Goal: Feedback & Contribution: Submit feedback/report problem

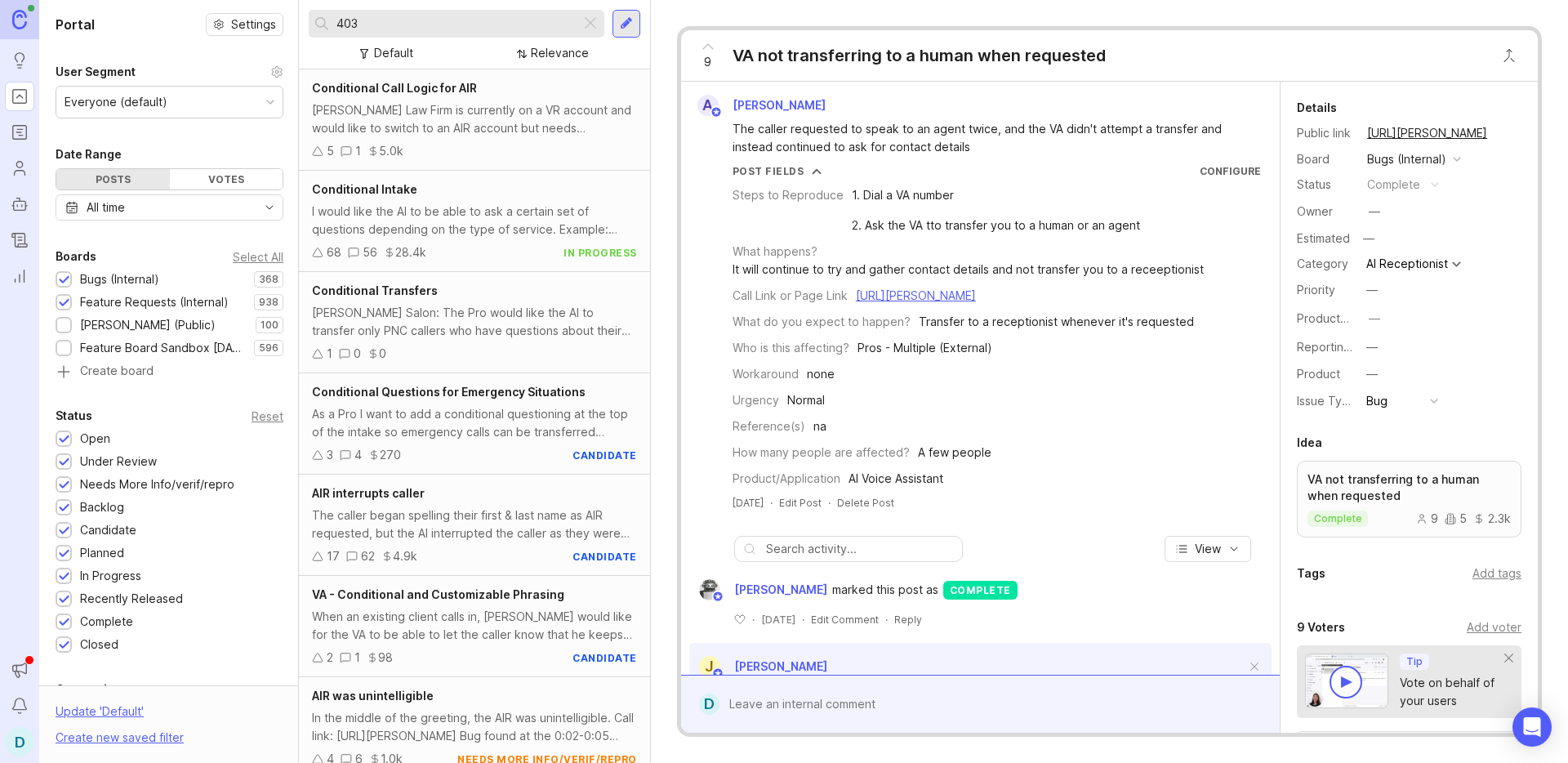
click at [625, 26] on div at bounding box center [626, 24] width 13 height 15
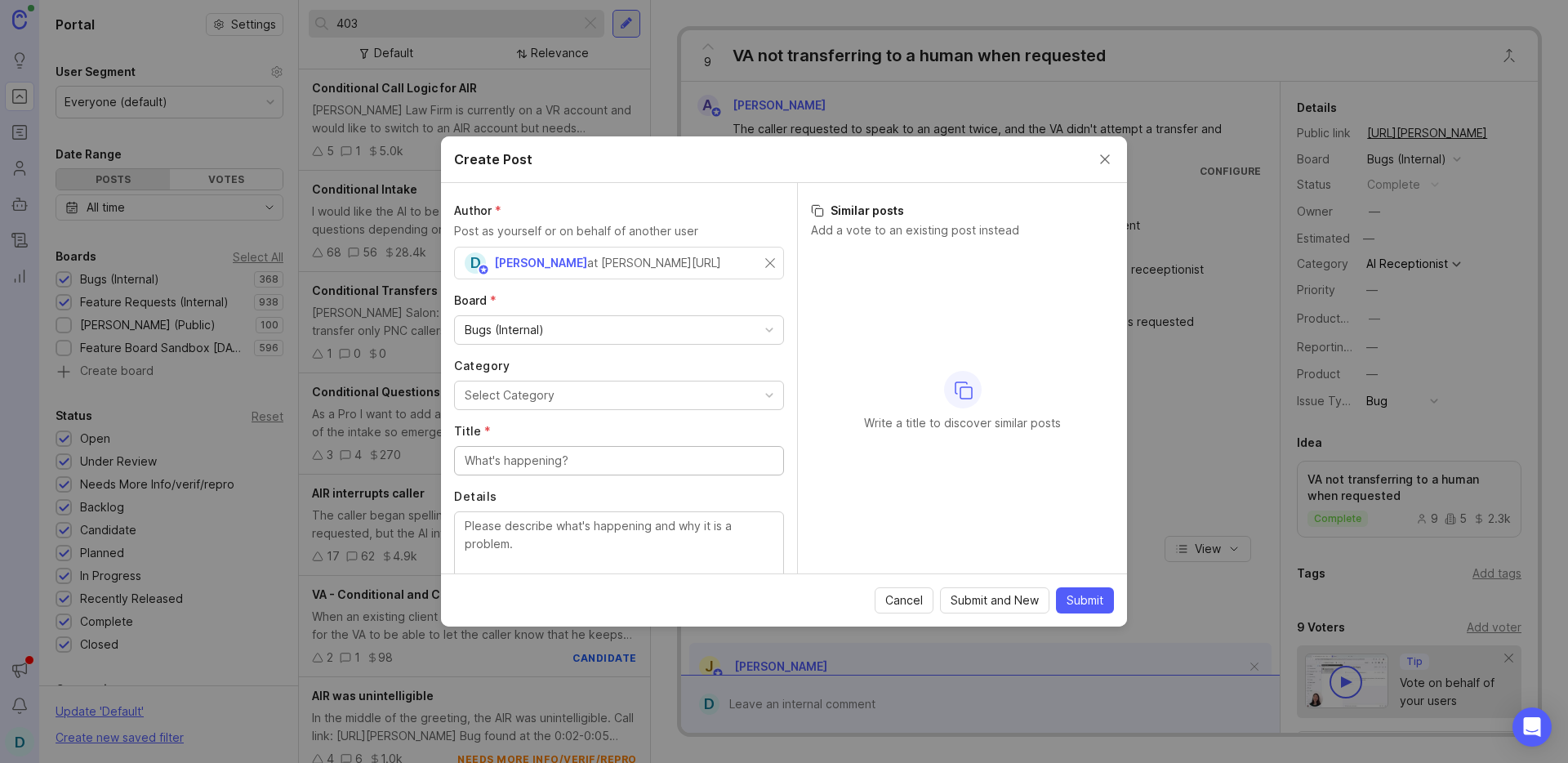
click at [562, 335] on div "Bugs (Internal)" at bounding box center [619, 330] width 328 height 28
click at [451, 294] on div "Author * Post as yourself or on behalf of another user D [PERSON_NAME] at [PERS…" at bounding box center [619, 378] width 356 height 390
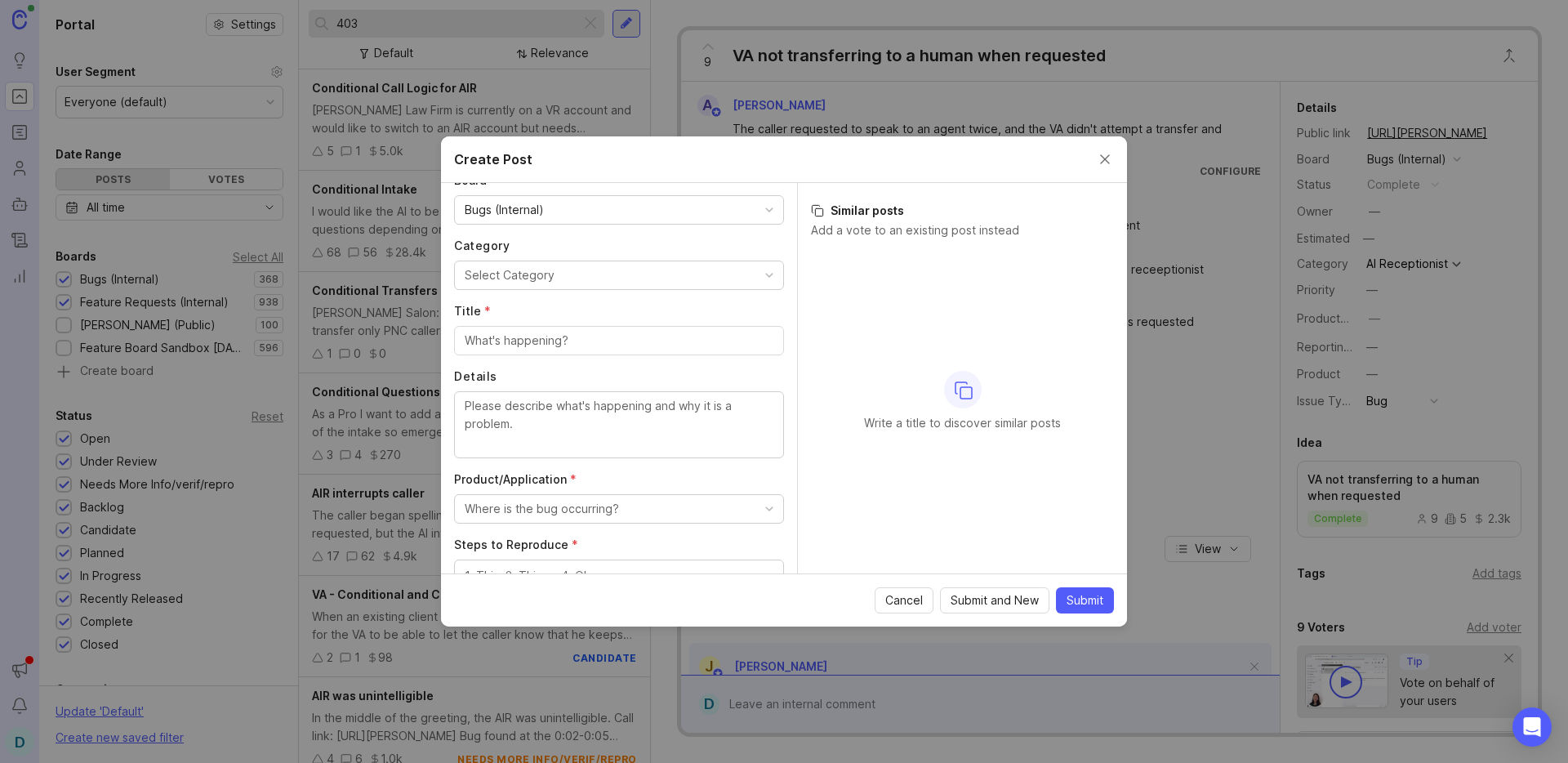
scroll to position [125, 0]
click at [516, 273] on div "Select Category" at bounding box center [509, 270] width 90 height 18
click at [517, 336] on input "Title *" at bounding box center [619, 335] width 308 height 18
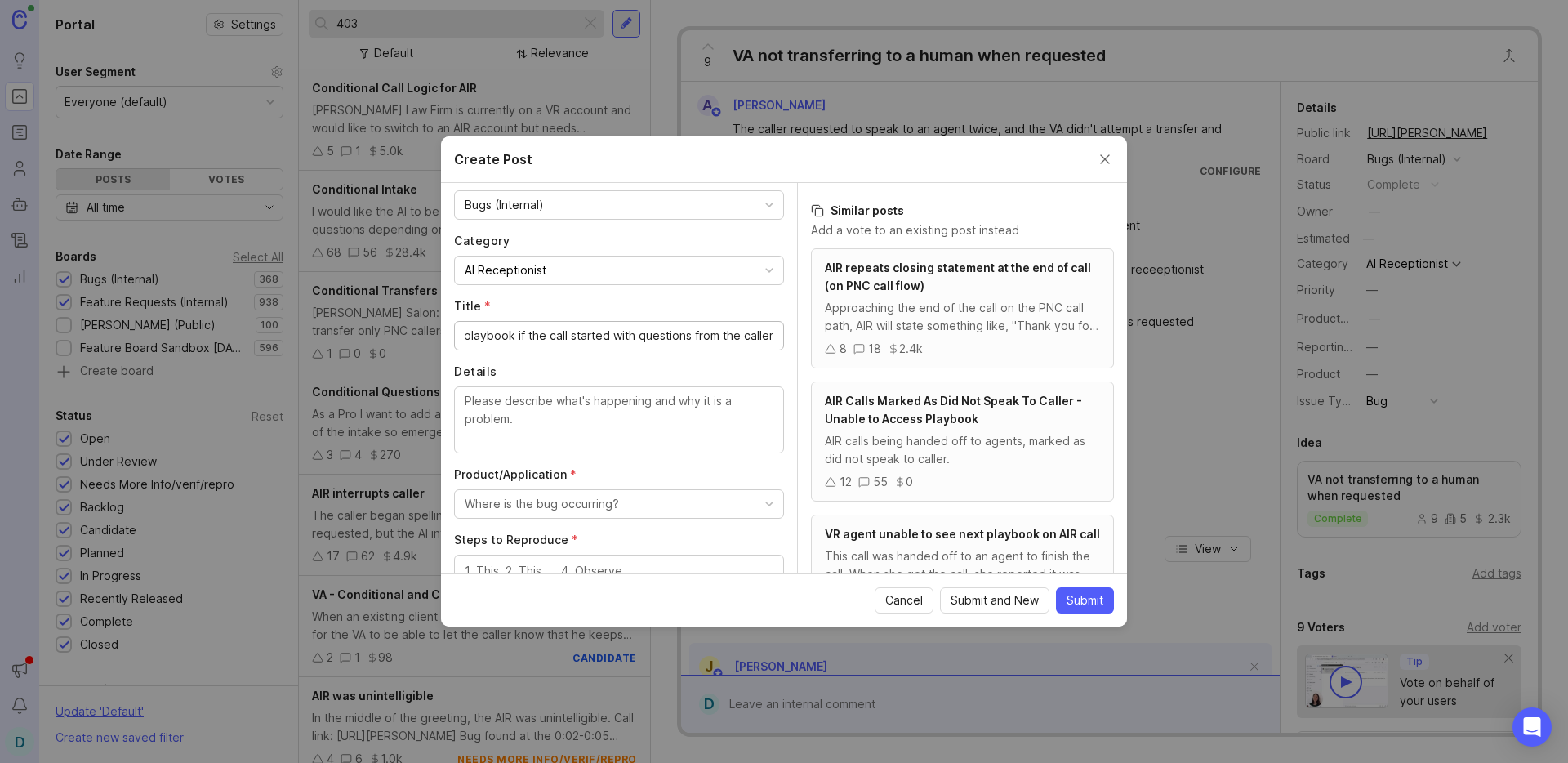
scroll to position [0, 233]
type input "AIR Doesn't not go back to PNC vs EC or playbook if the call started with quest…"
click at [581, 411] on textarea "Details" at bounding box center [619, 419] width 308 height 54
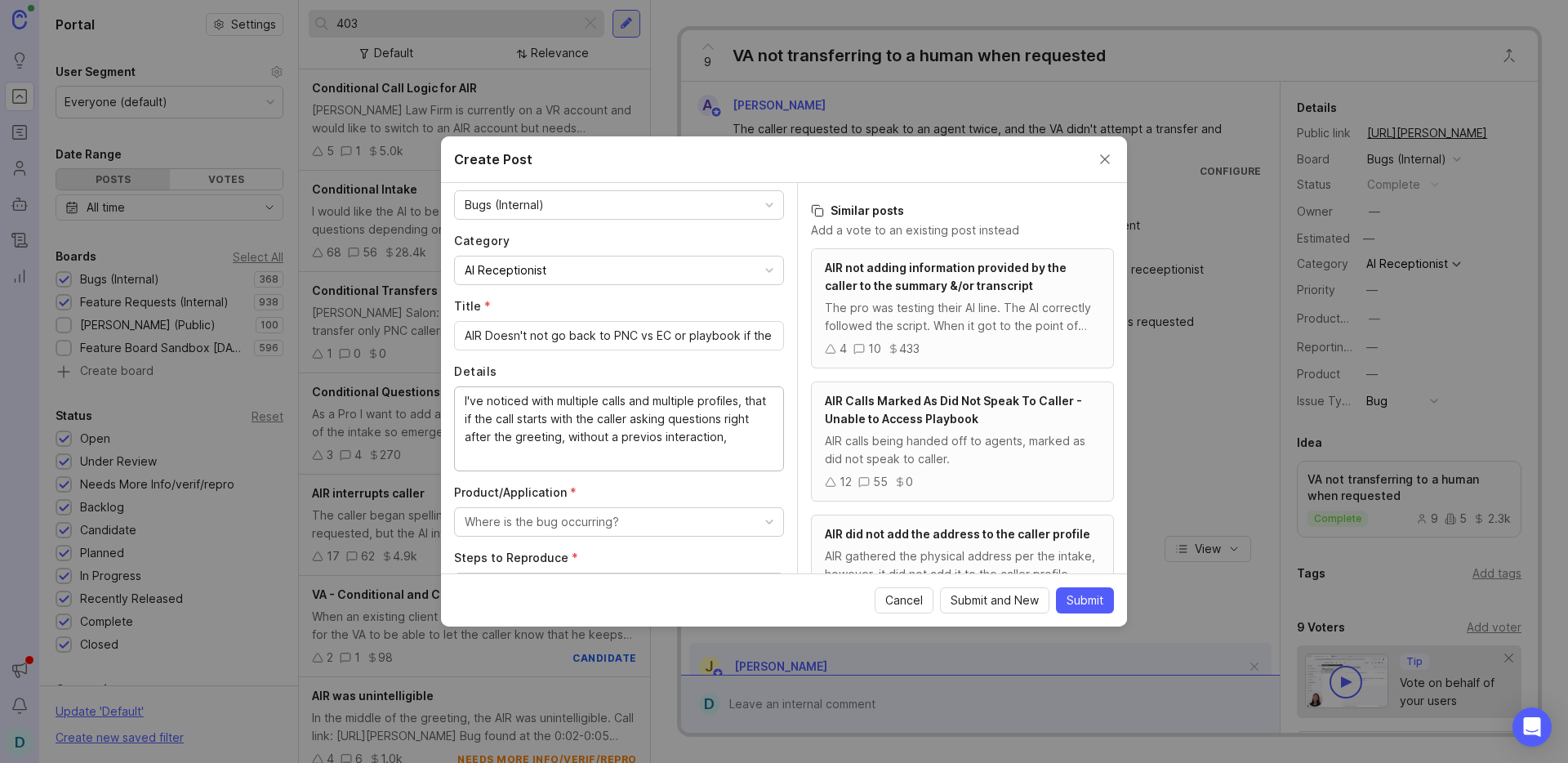
click at [679, 438] on textarea "I've noticed with multiple calls and multiple profiles, that if the call starts…" at bounding box center [619, 428] width 308 height 72
click at [763, 435] on div "I've noticed with multiple calls and multiple profiles, that if the call starts…" at bounding box center [619, 428] width 330 height 85
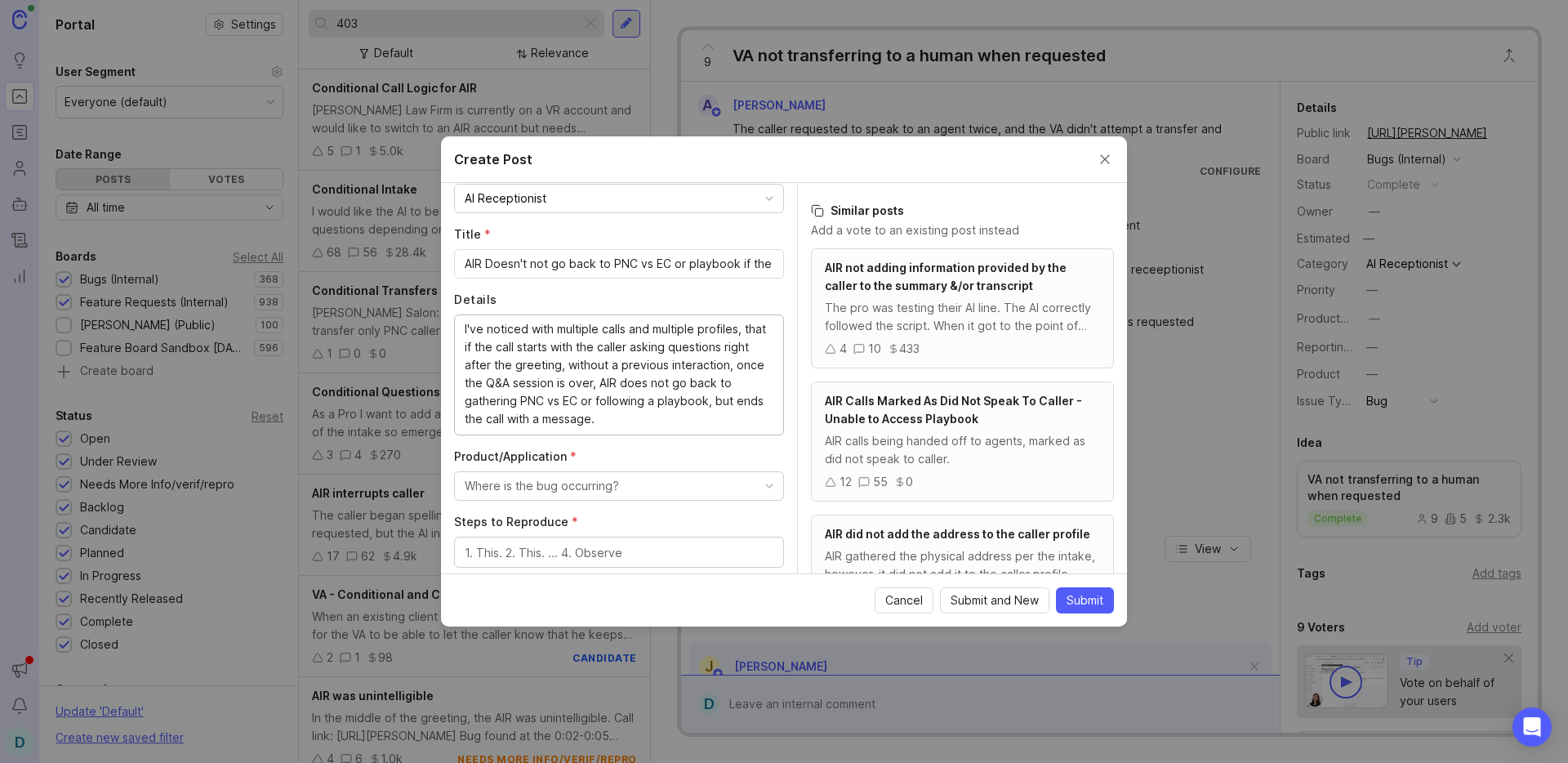
scroll to position [225, 0]
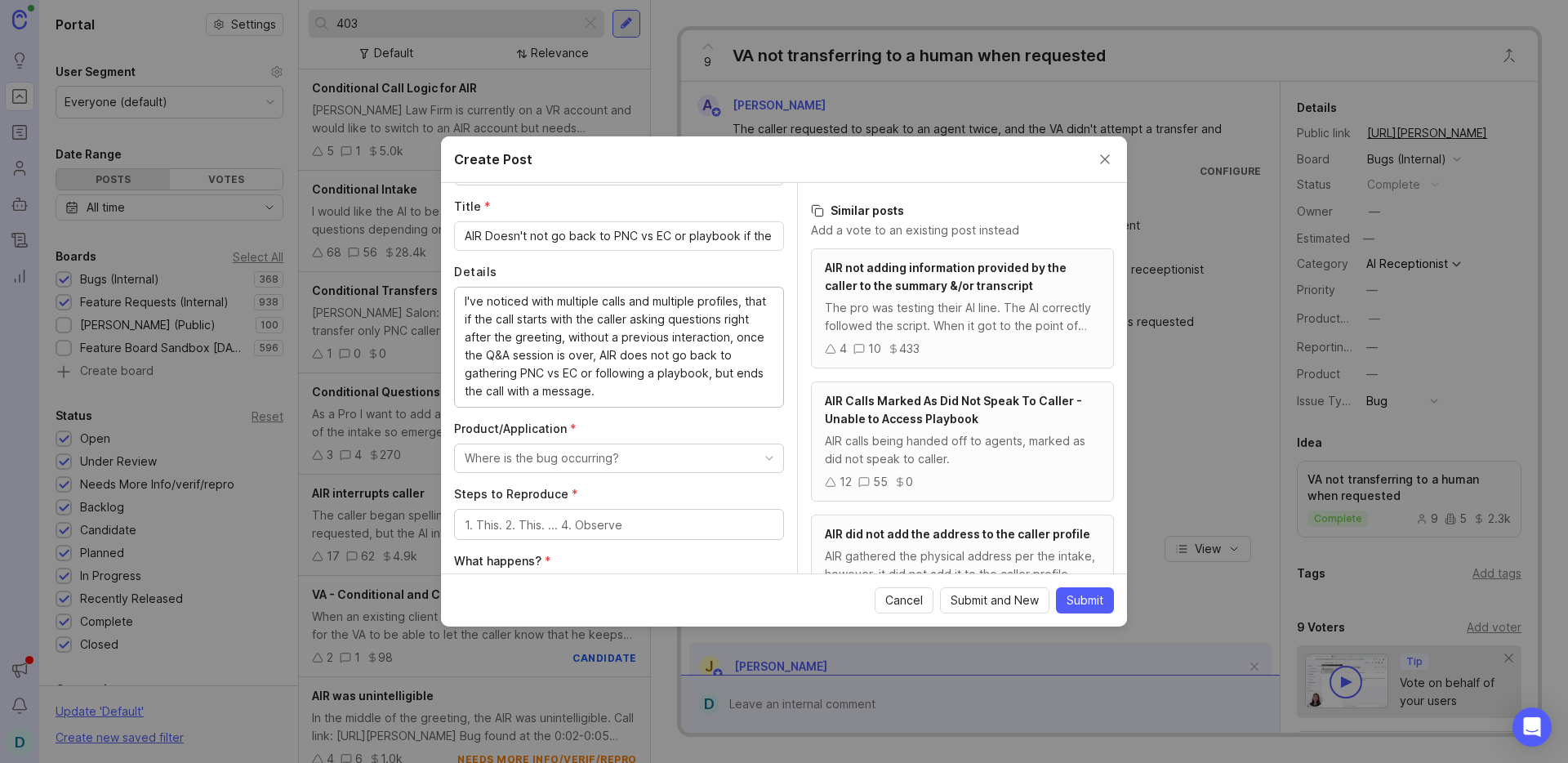
type textarea "I've noticed with multiple calls and multiple profiles, that if the call starts…"
click at [587, 459] on div "Where is the bug occurring?" at bounding box center [542, 457] width 154 height 18
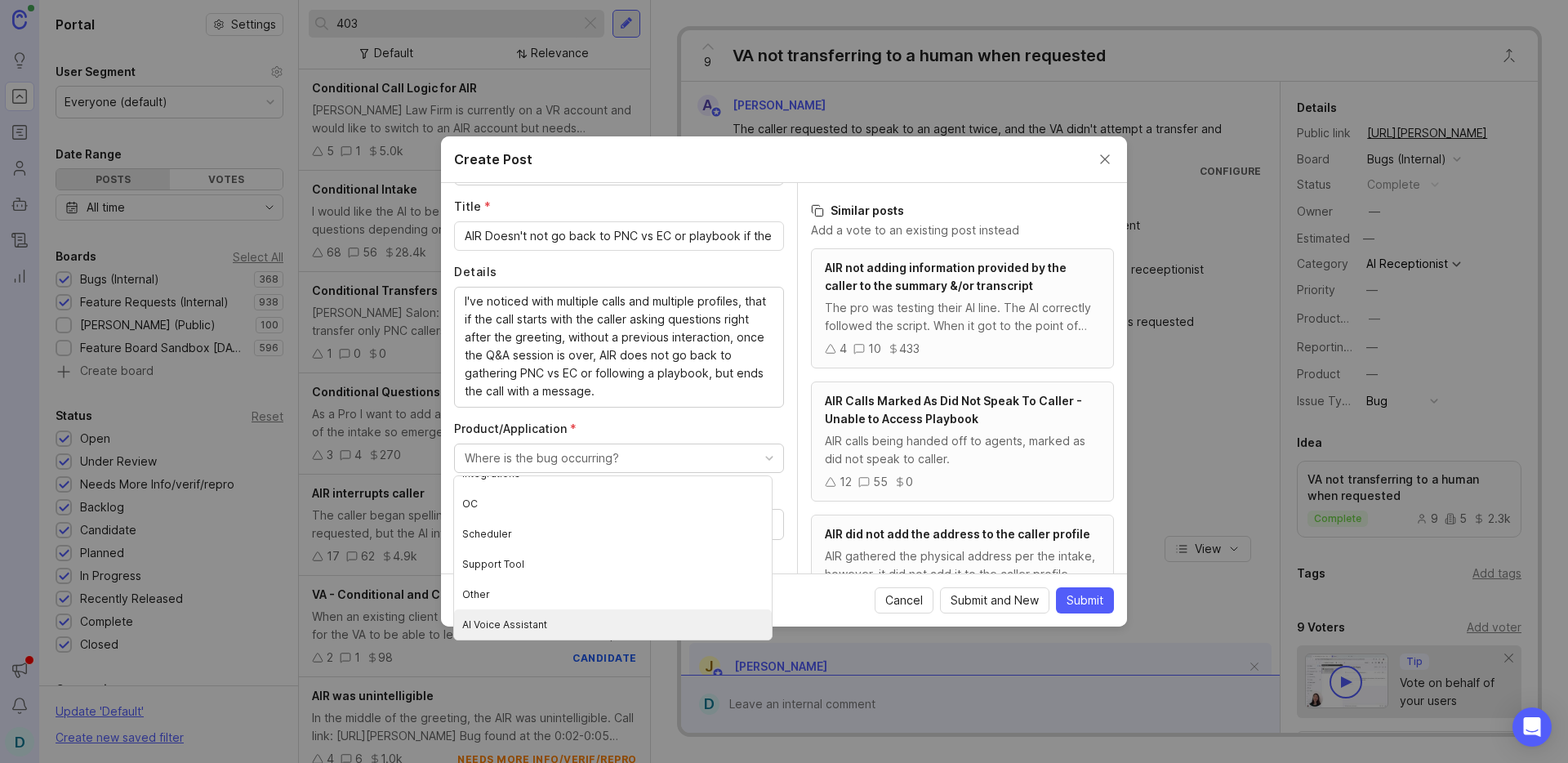
click at [534, 623] on Assistant "AI Voice Assistant" at bounding box center [613, 625] width 318 height 31
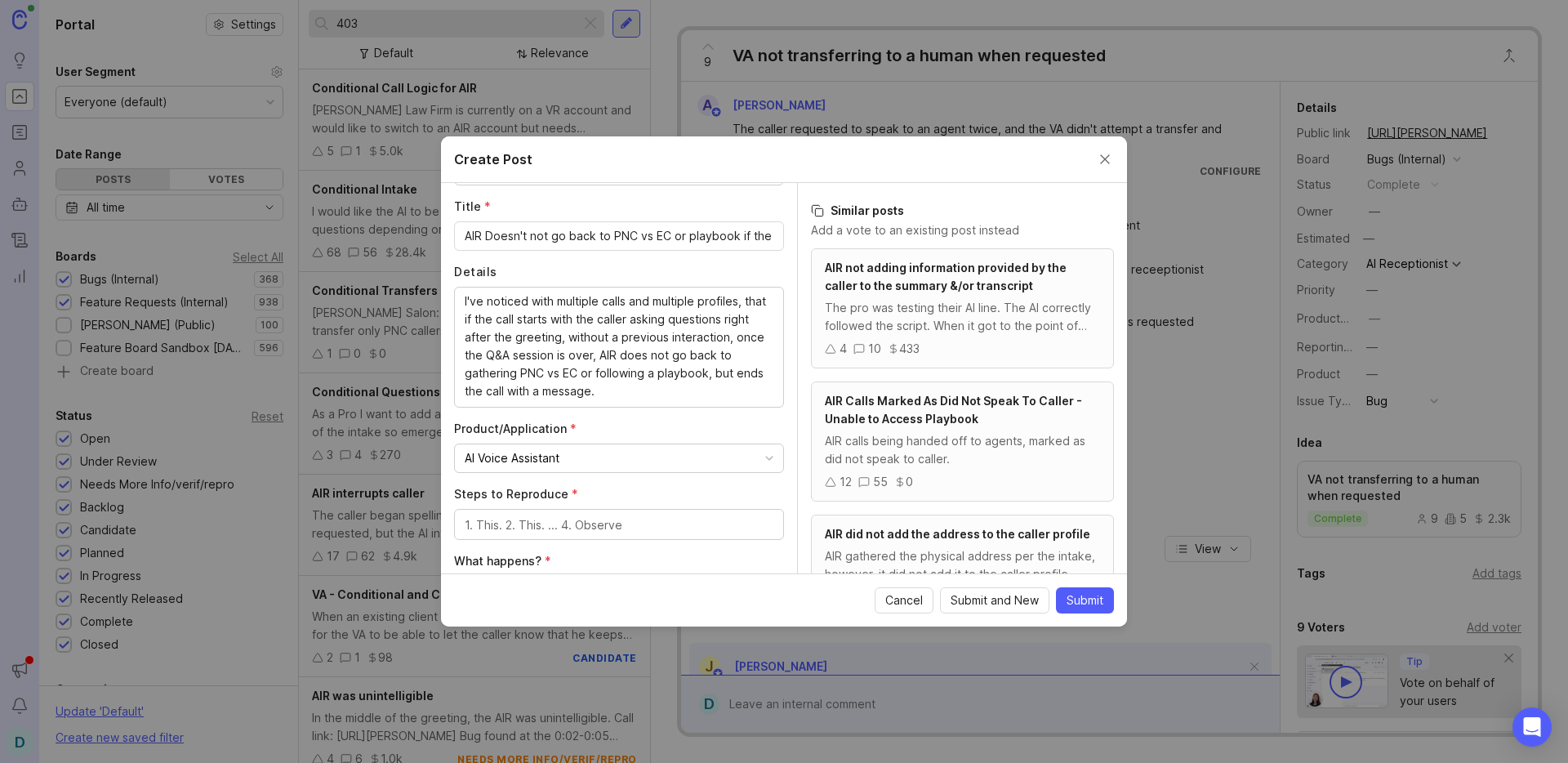
click at [524, 524] on textarea "Steps to Reproduce *" at bounding box center [619, 525] width 308 height 18
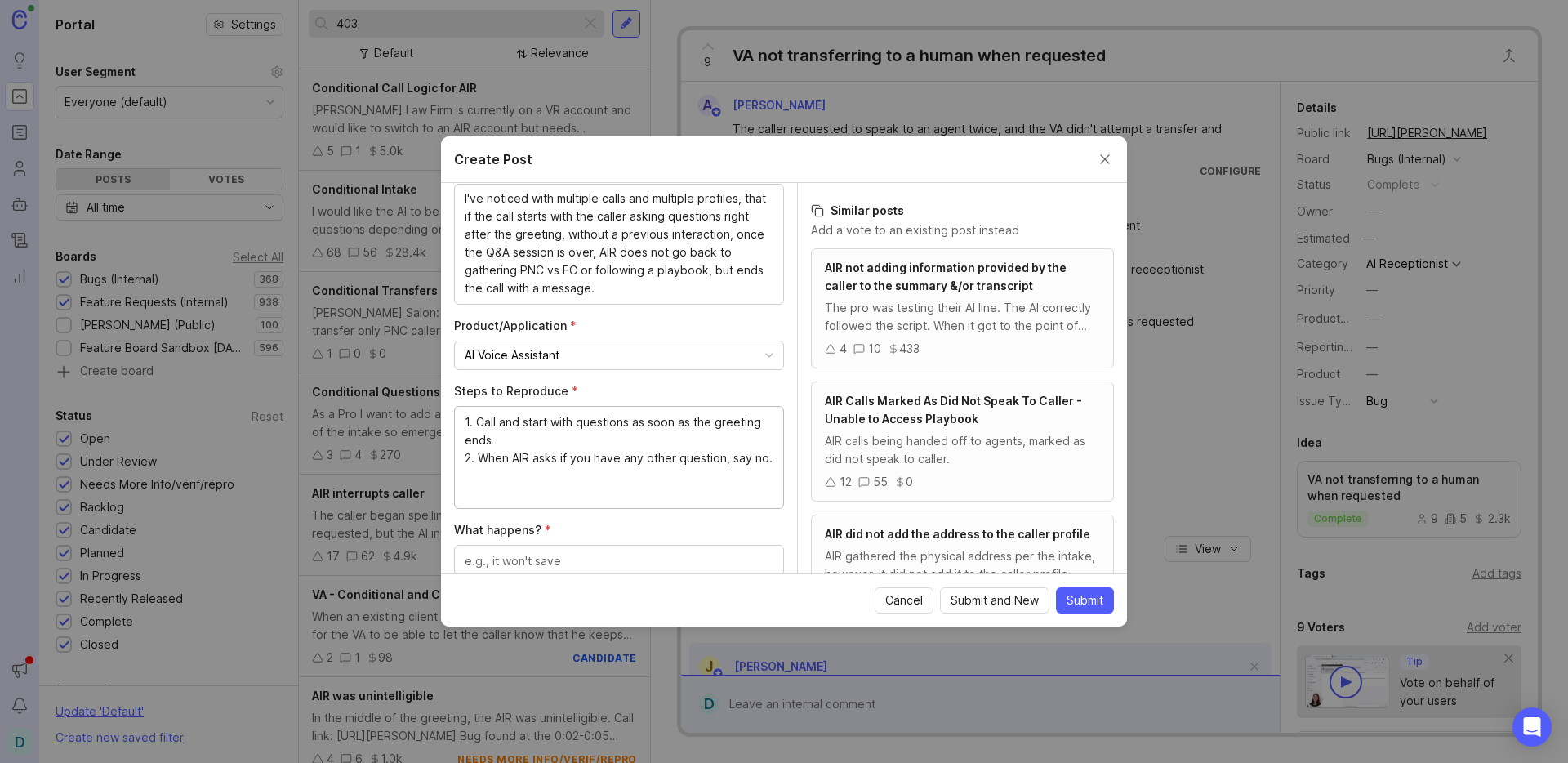
scroll to position [576, 0]
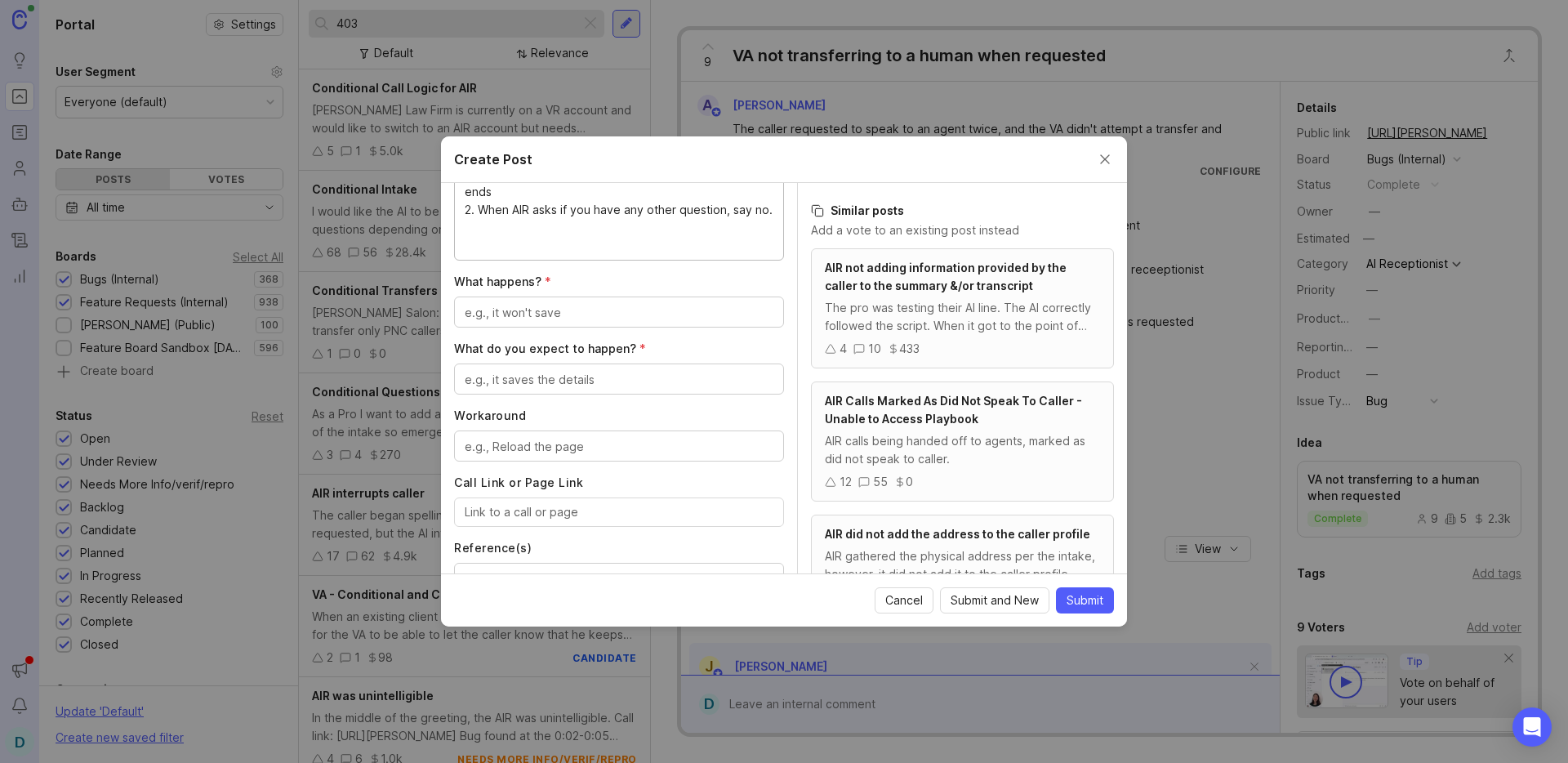
type textarea "1. Call and start with questions as soon as the greeting ends 2. When AIR asks …"
click at [528, 319] on textarea "What happens? *" at bounding box center [619, 312] width 308 height 18
type textarea "AIR ends the call with a message"
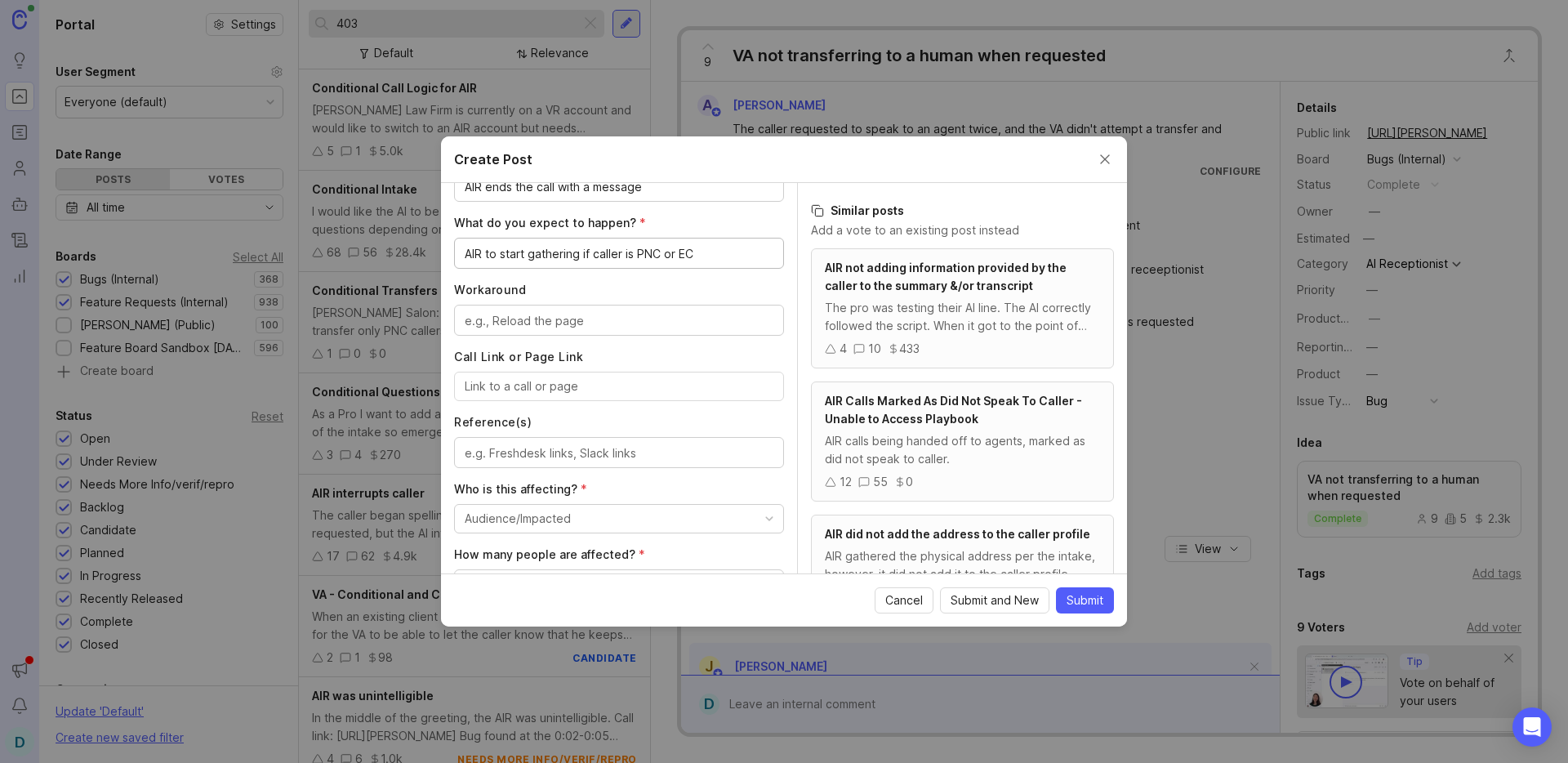
scroll to position [746, 0]
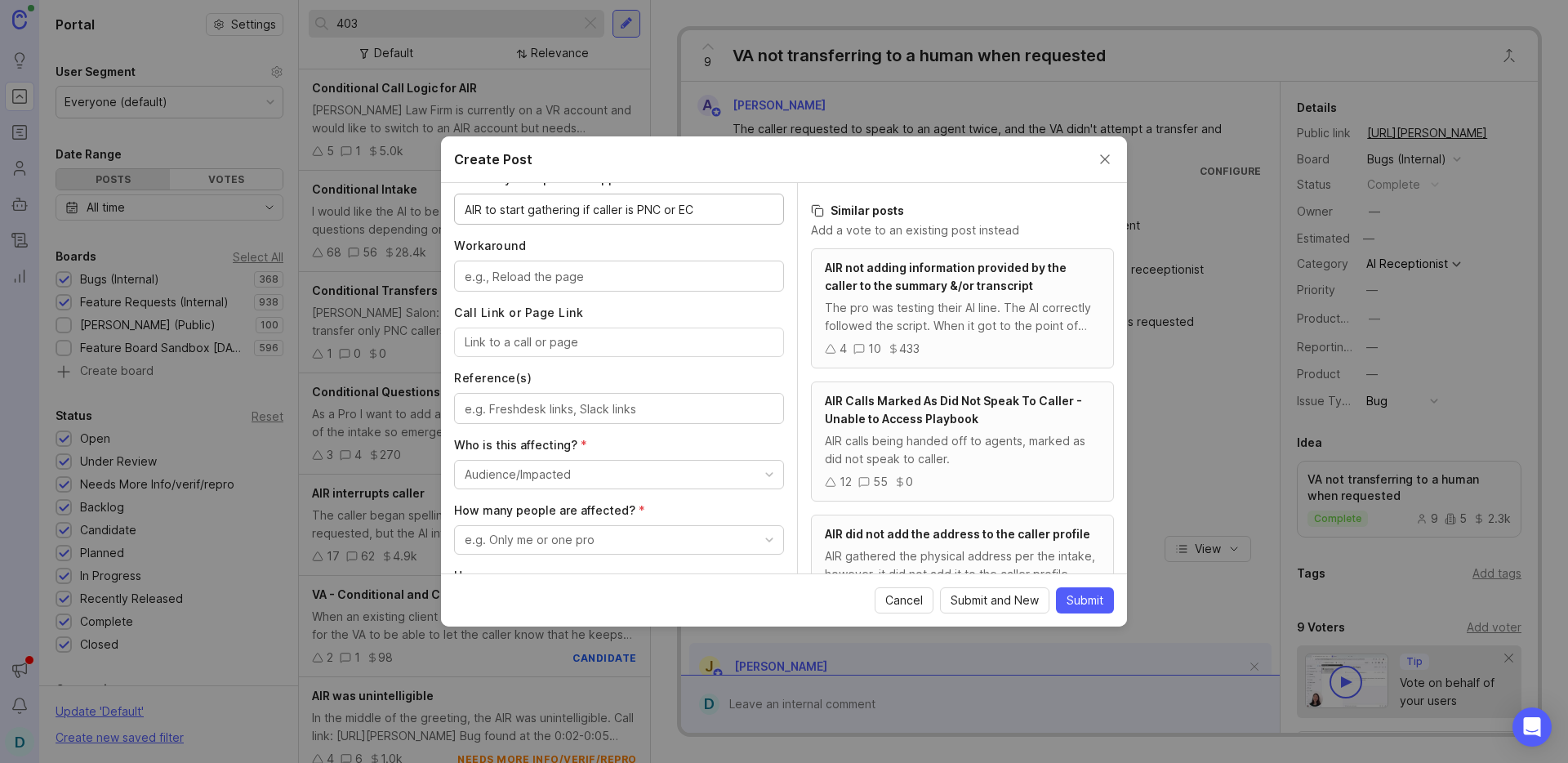
type textarea "AIR to start gathering if caller is PNC or EC"
click at [568, 341] on input "Call Link or Page Link" at bounding box center [619, 342] width 308 height 18
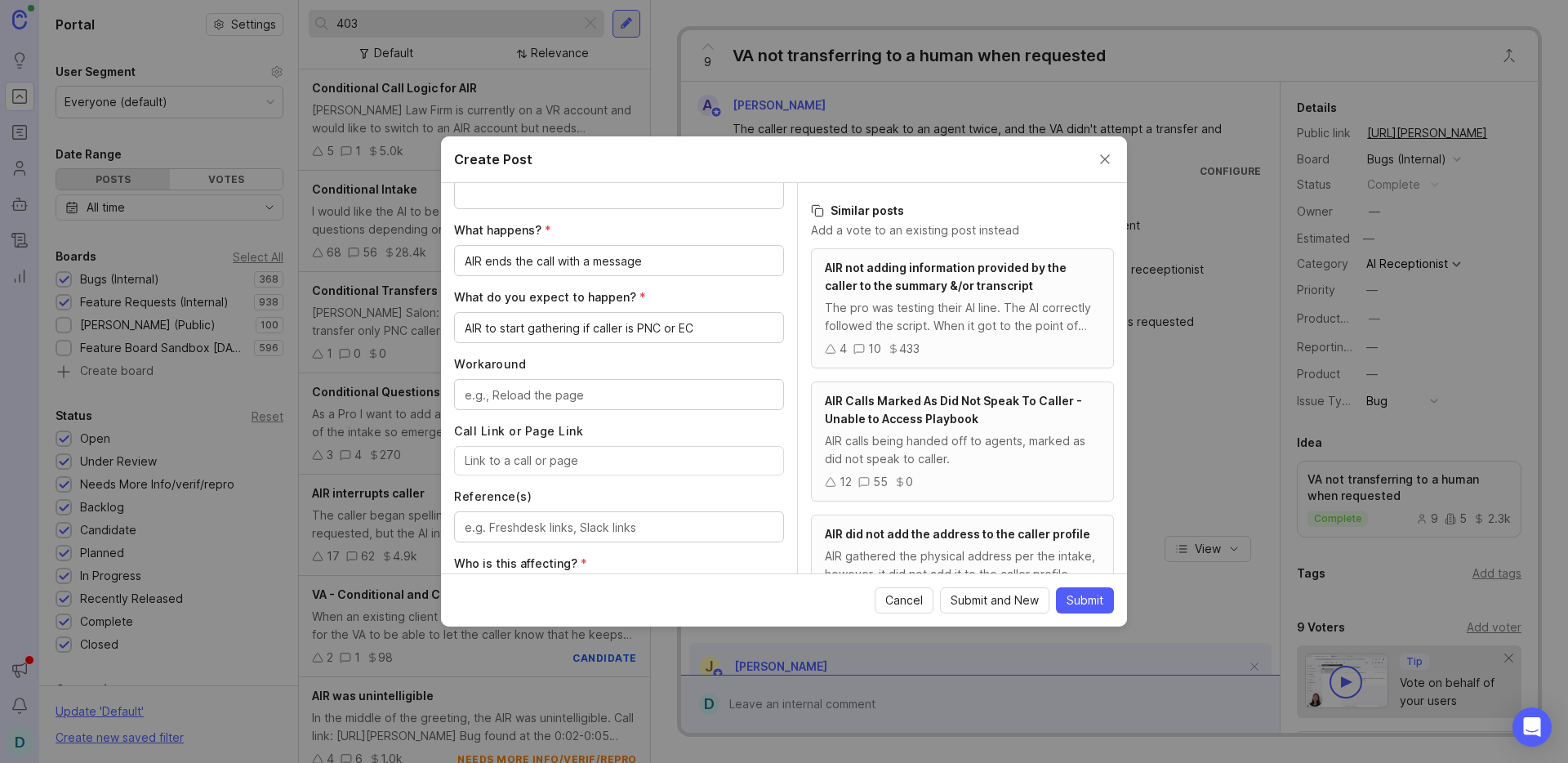
scroll to position [664, 0]
type textarea "I've noticed with multiple calls and multiple profiles, that if the call starts…"
click at [536, 463] on input "Call Link or Page Link" at bounding box center [619, 459] width 308 height 18
paste input "[URL][PERSON_NAME]"
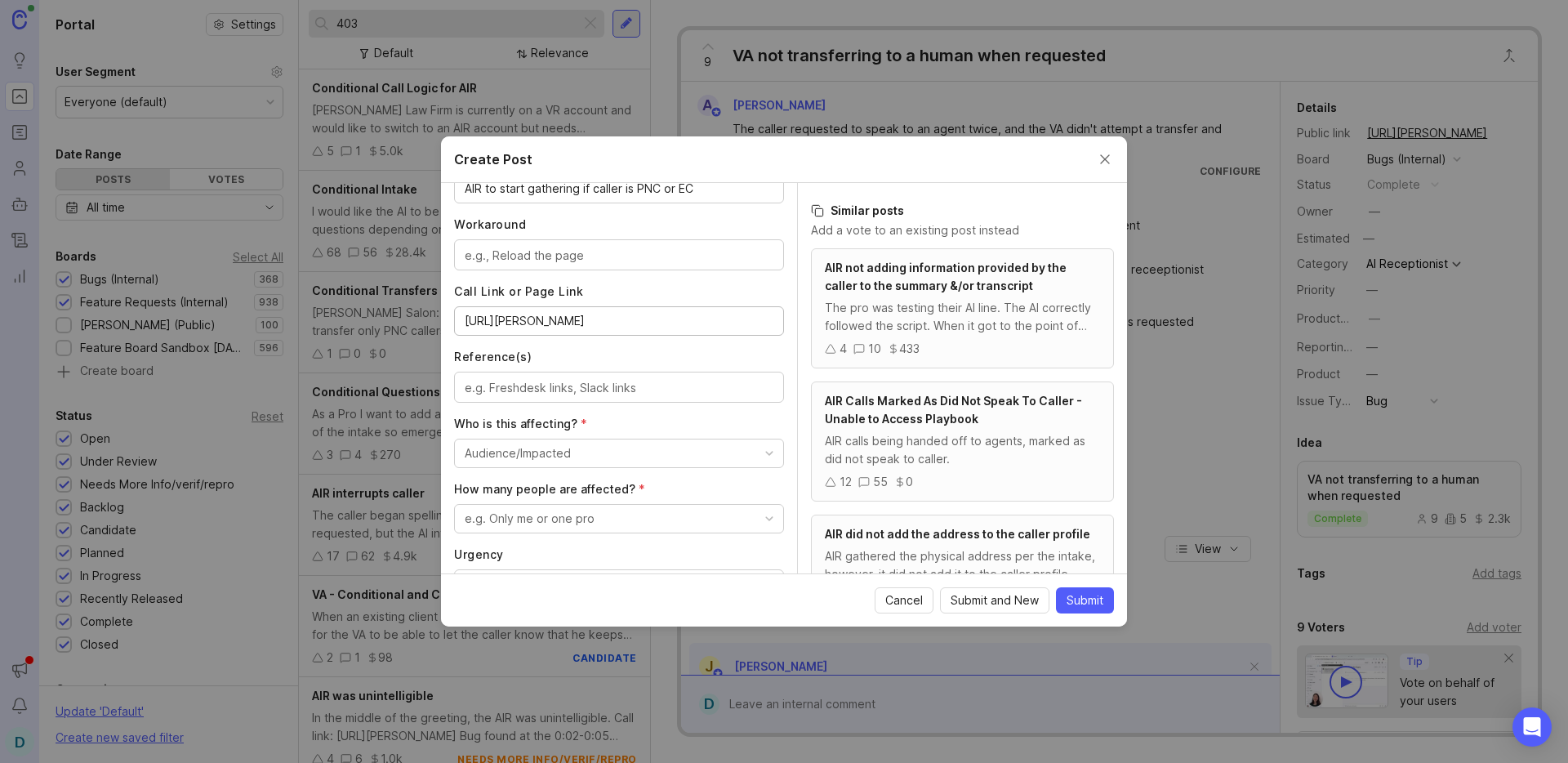
scroll to position [813, 0]
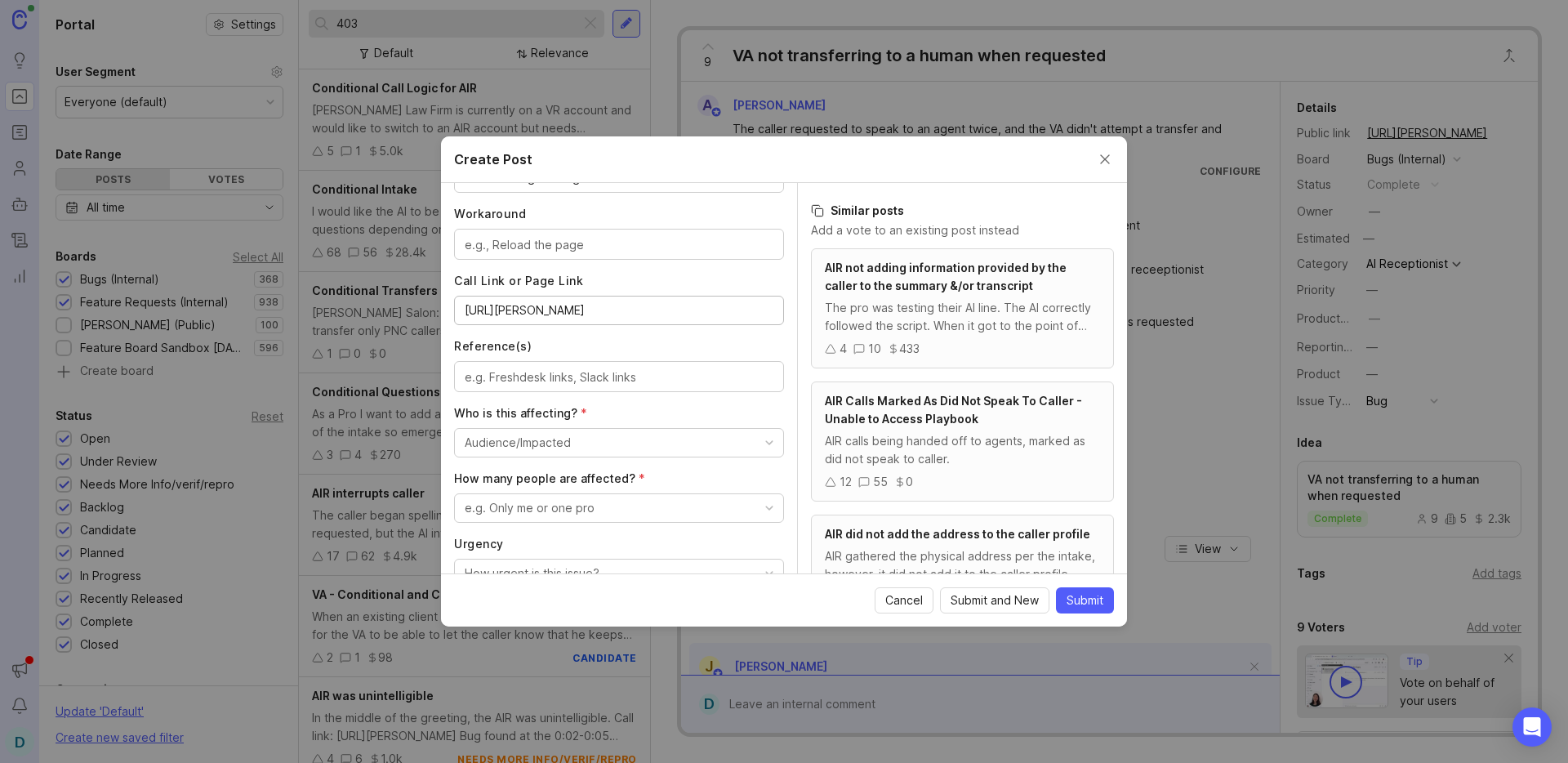
type input "[URL][PERSON_NAME]"
click at [581, 443] on button "Audience/Impacted" at bounding box center [619, 443] width 330 height 30
click at [570, 532] on \(Internal\) "[PERSON_NAME] - Multiple (Internal)" at bounding box center [613, 536] width 318 height 31
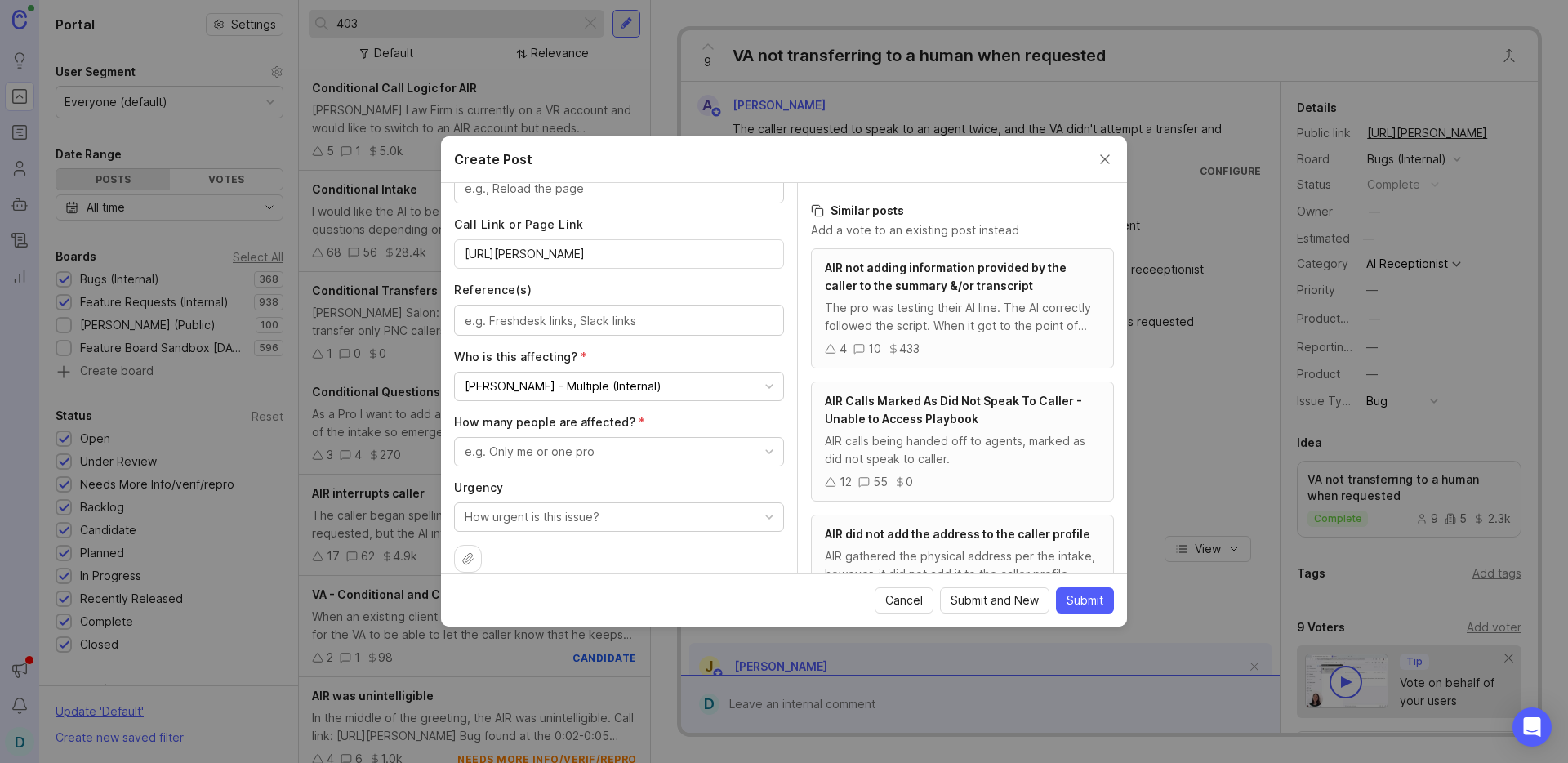
scroll to position [888, 0]
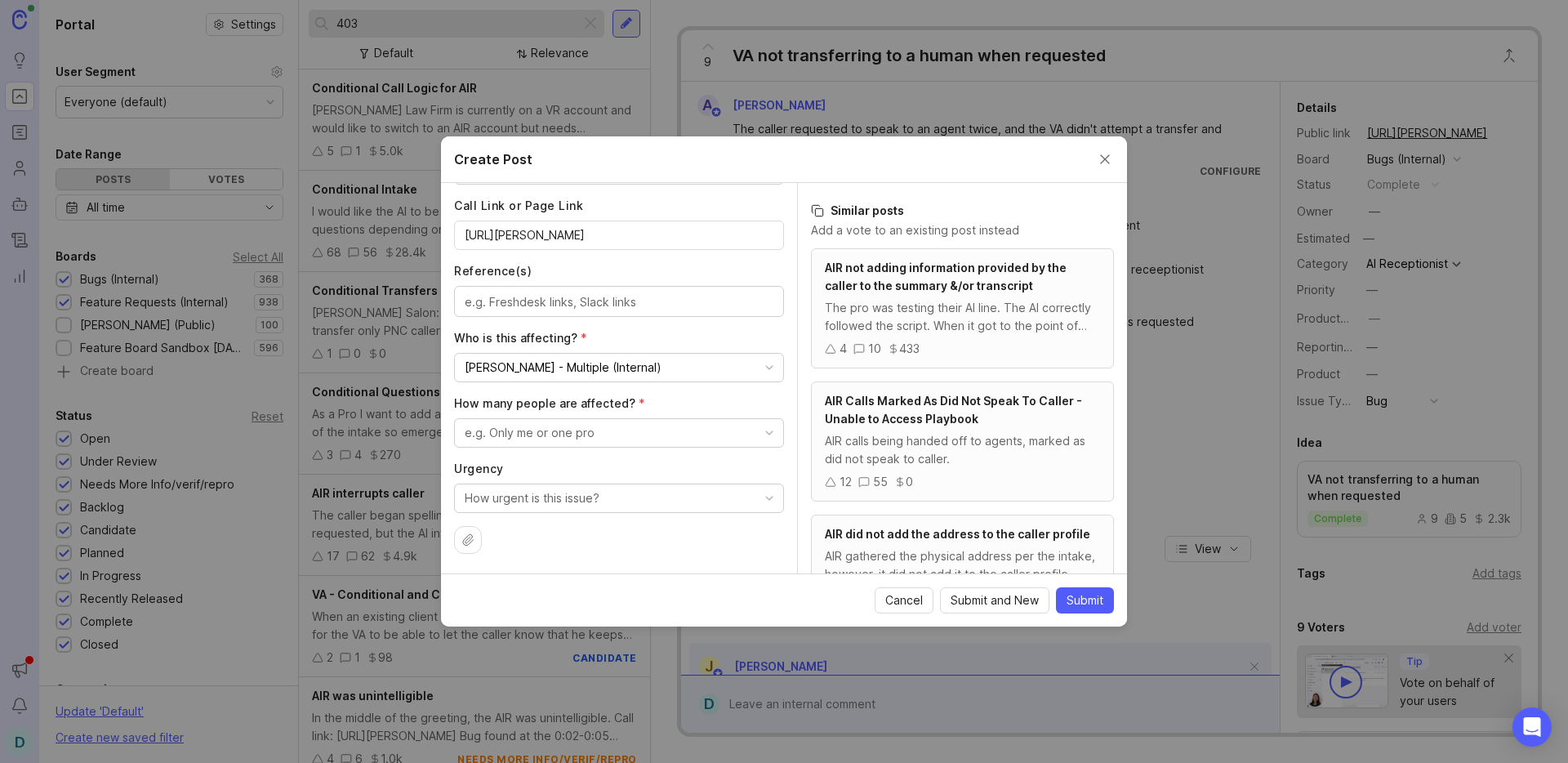
click at [565, 418] on button "e.g. Only me or one pro" at bounding box center [619, 433] width 330 height 30
click at [557, 518] on people "A few people" at bounding box center [613, 526] width 318 height 31
click at [561, 415] on div "How many people are affected? * A few people" at bounding box center [619, 421] width 330 height 52
click at [521, 497] on div "How urgent is this issue?" at bounding box center [531, 498] width 135 height 18
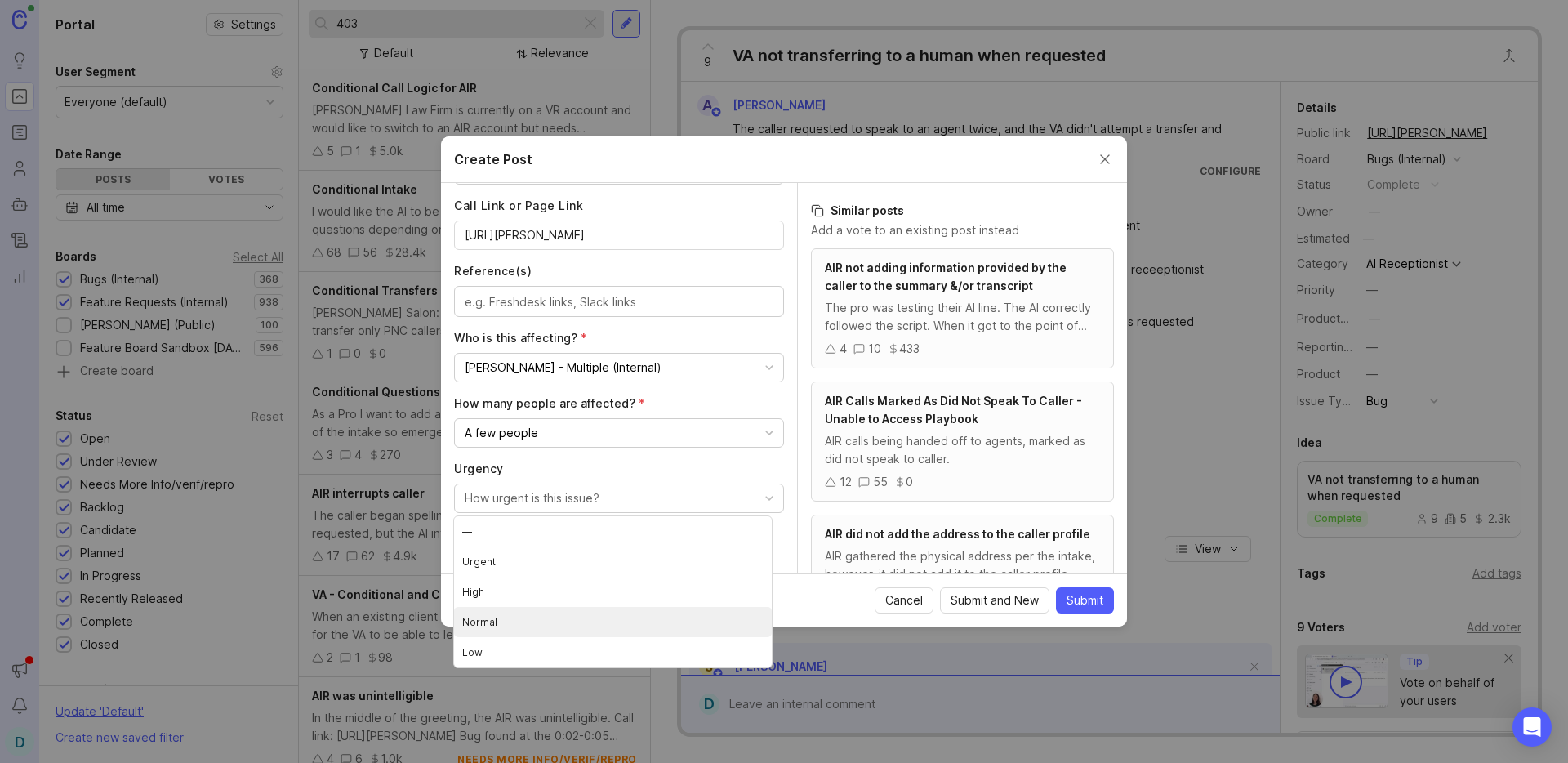
click at [543, 626] on li "Normal" at bounding box center [613, 622] width 318 height 31
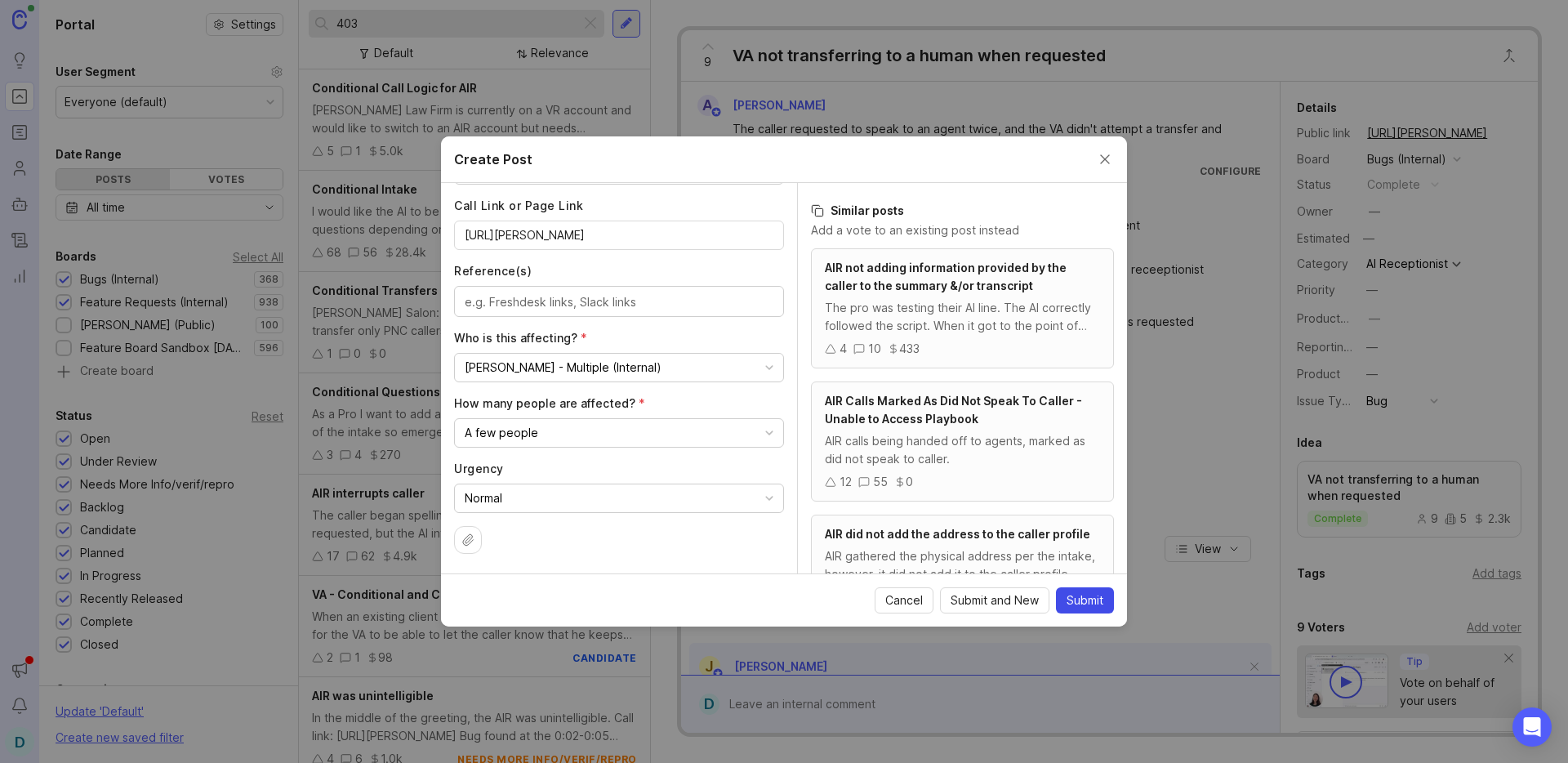
click at [1087, 602] on span "Submit" at bounding box center [1085, 600] width 37 height 17
